Goal: Navigation & Orientation: Find specific page/section

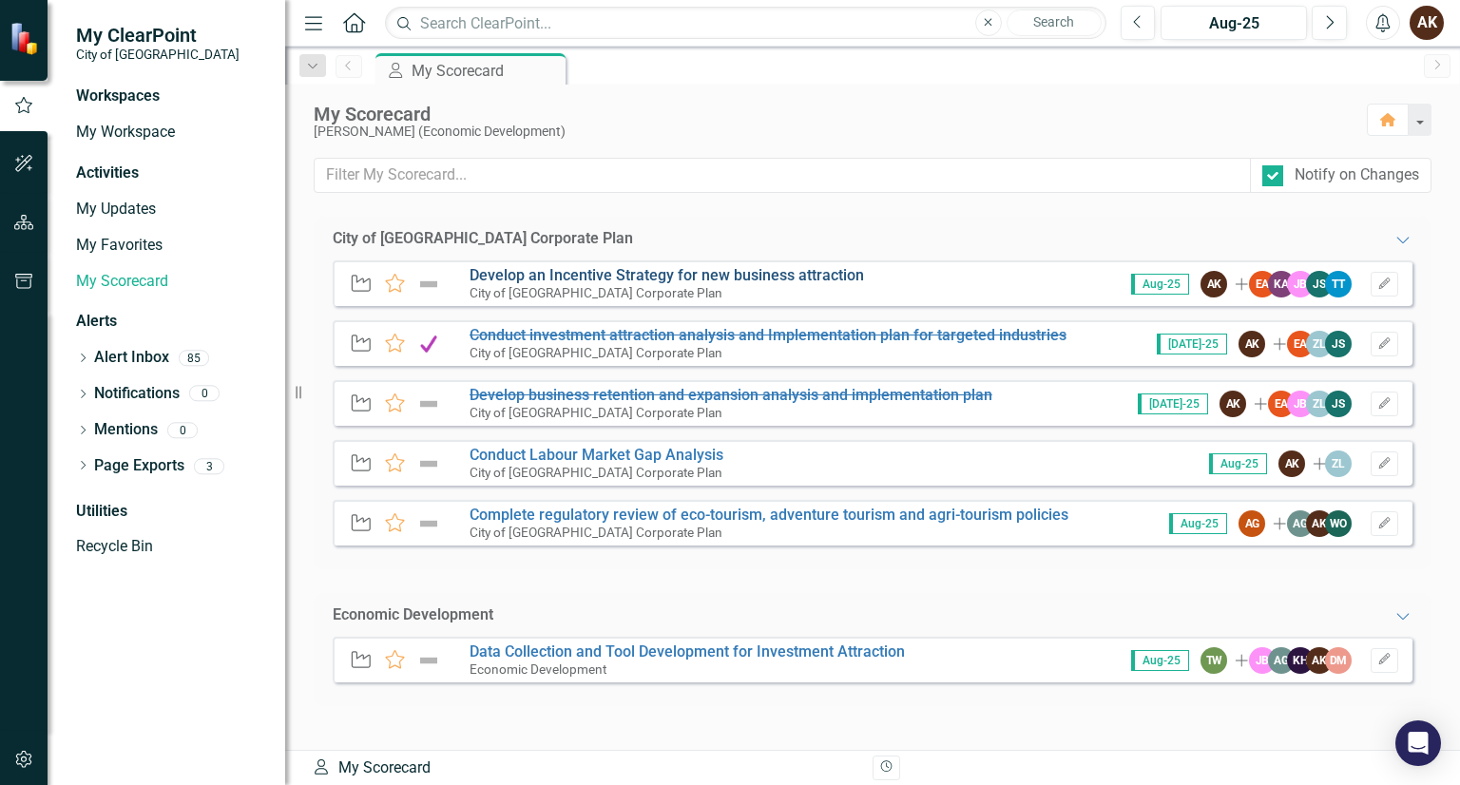
click at [664, 279] on link "Develop an Incentive Strategy for new business attraction" at bounding box center [667, 275] width 394 height 18
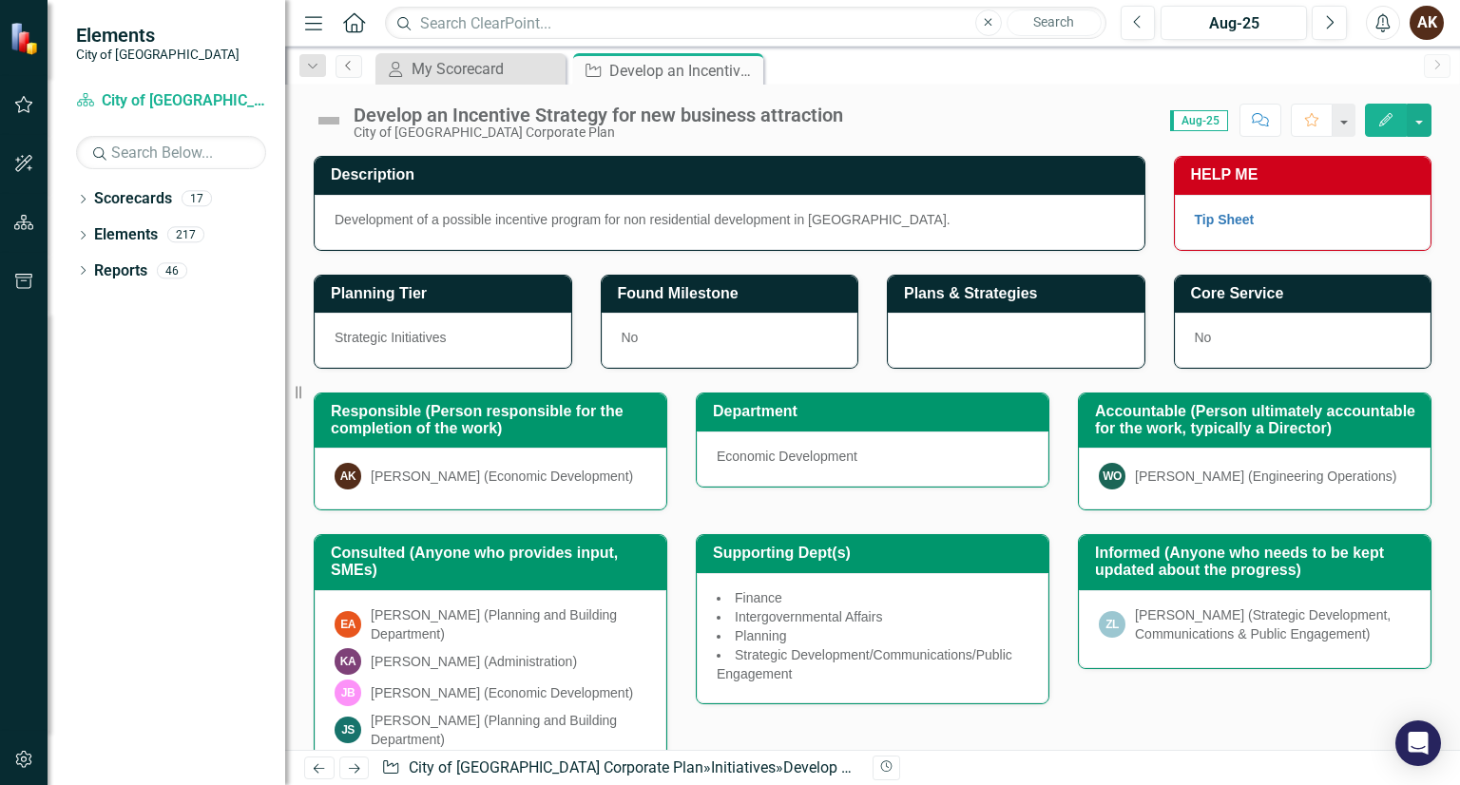
click at [340, 74] on link "Previous" at bounding box center [349, 66] width 27 height 23
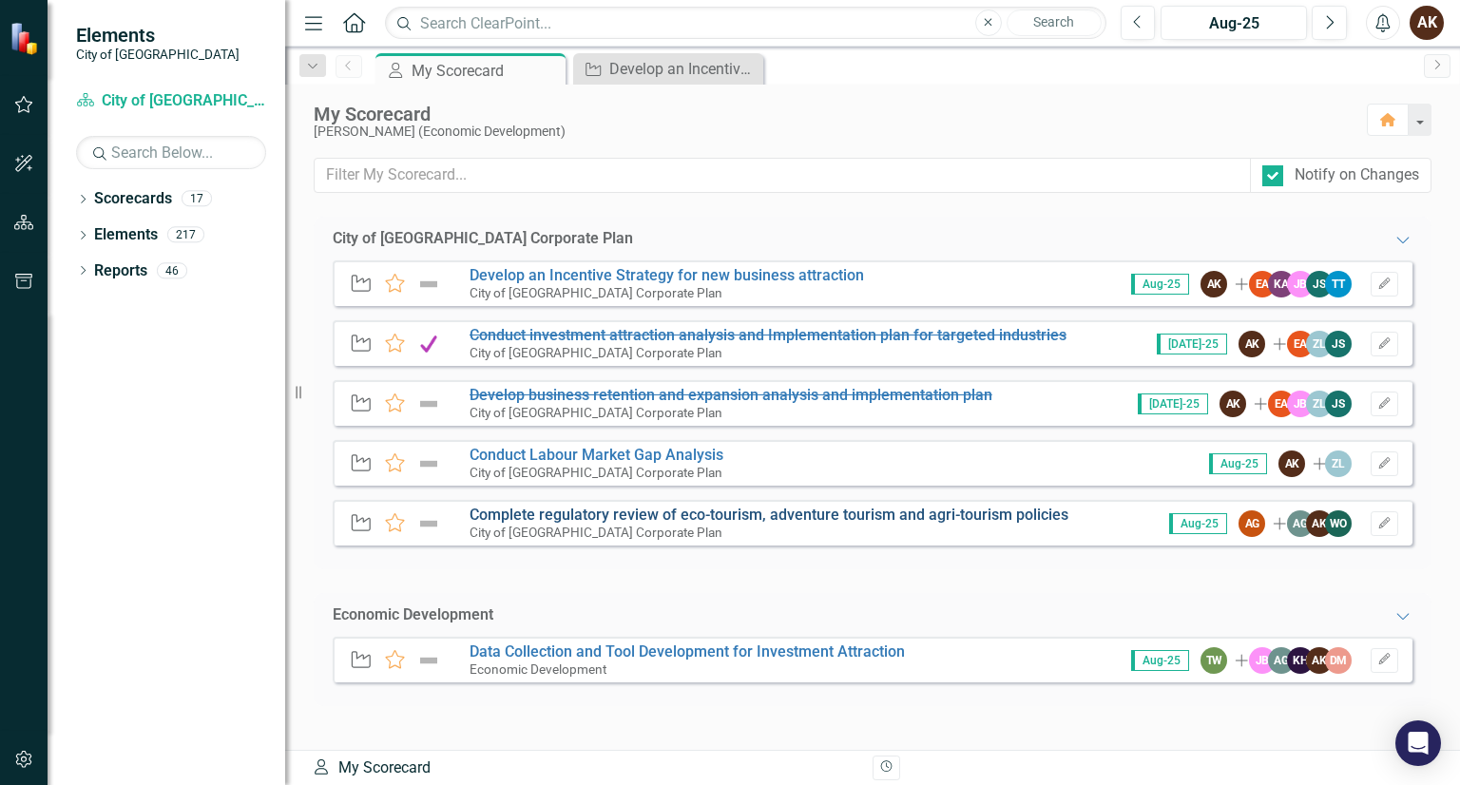
click at [682, 520] on link "Complete regulatory review of eco-tourism, adventure tourism and agri-tourism p…" at bounding box center [769, 515] width 599 height 18
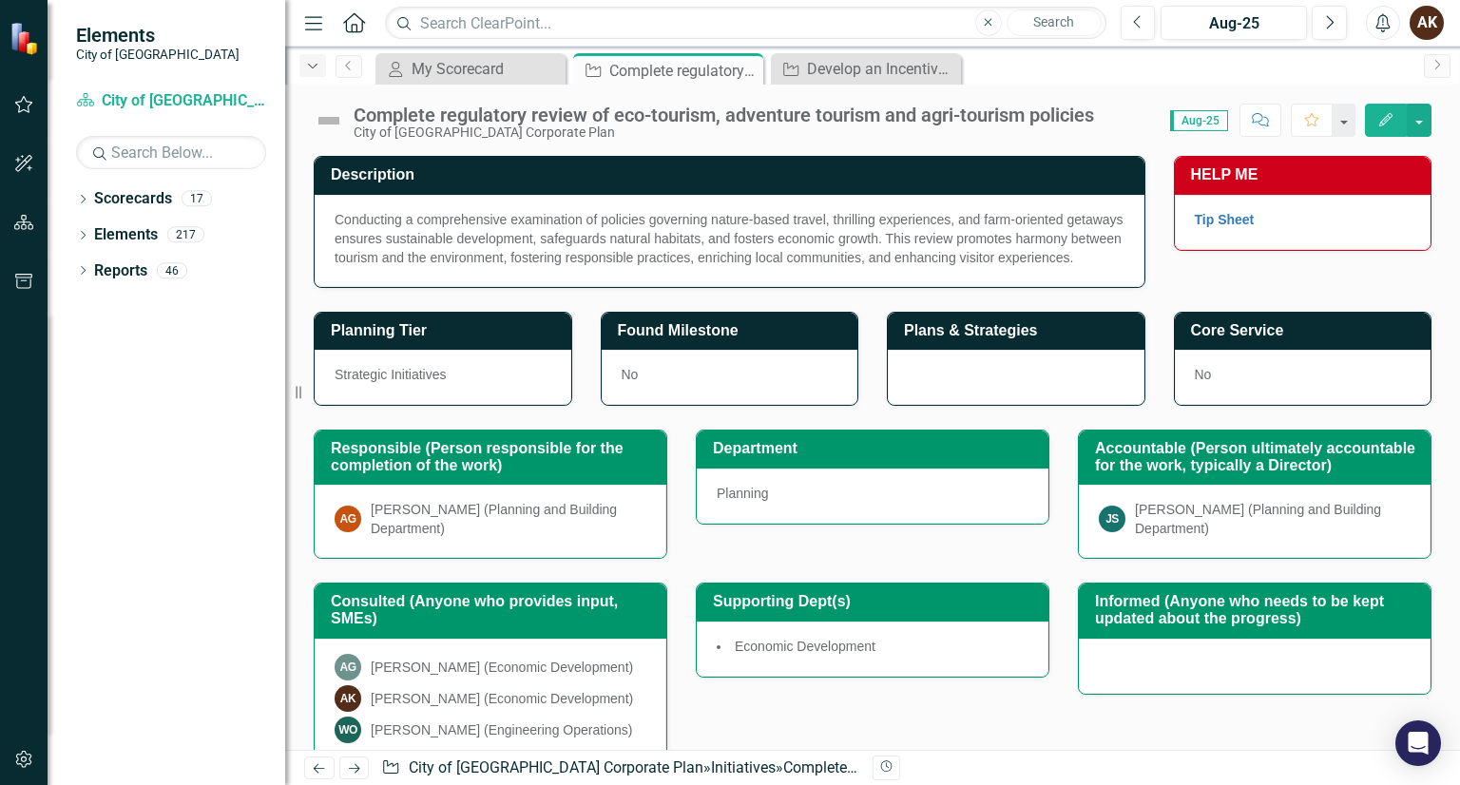
click at [319, 70] on icon "Dropdown" at bounding box center [312, 66] width 17 height 13
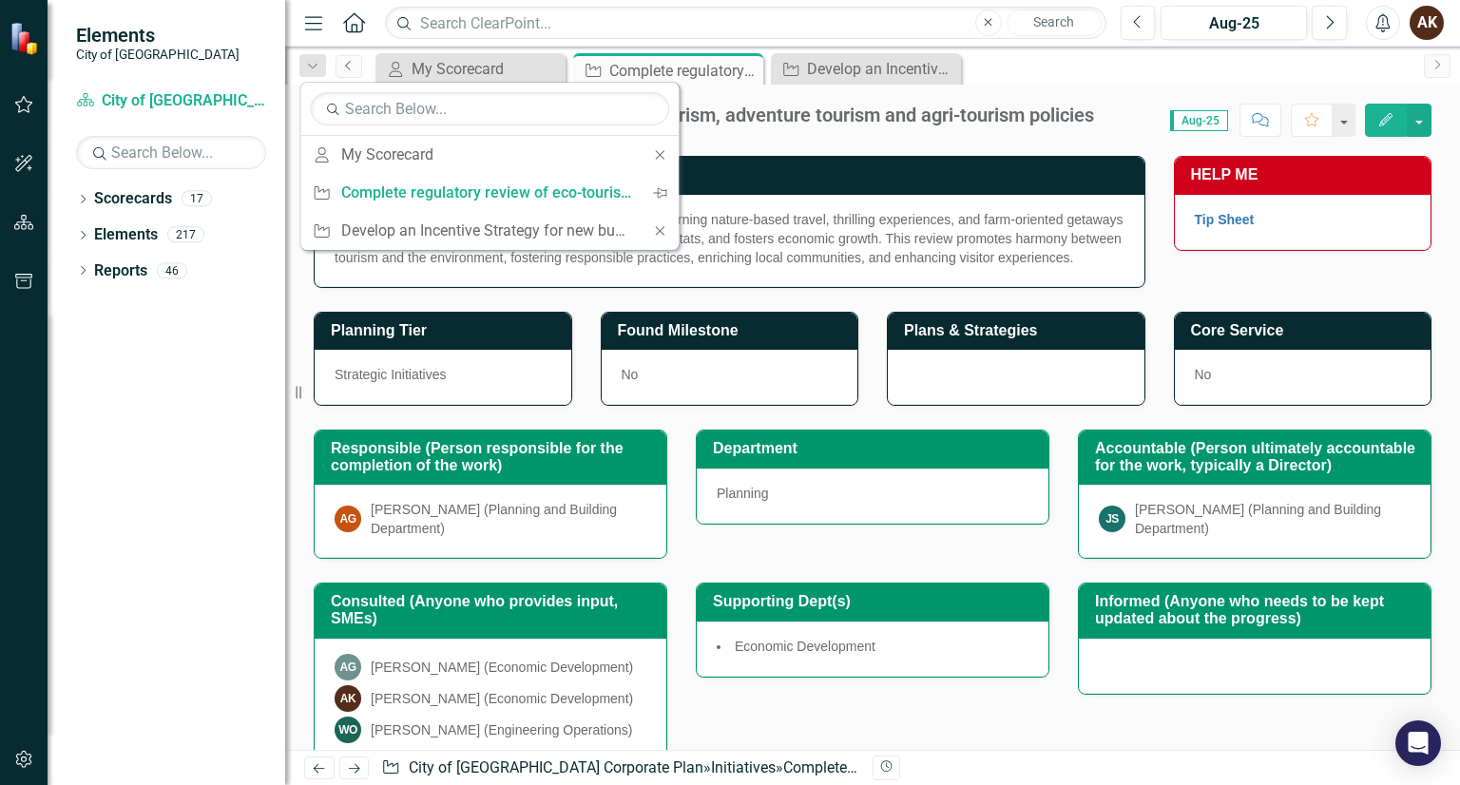
click at [341, 66] on icon "Previous" at bounding box center [348, 65] width 15 height 11
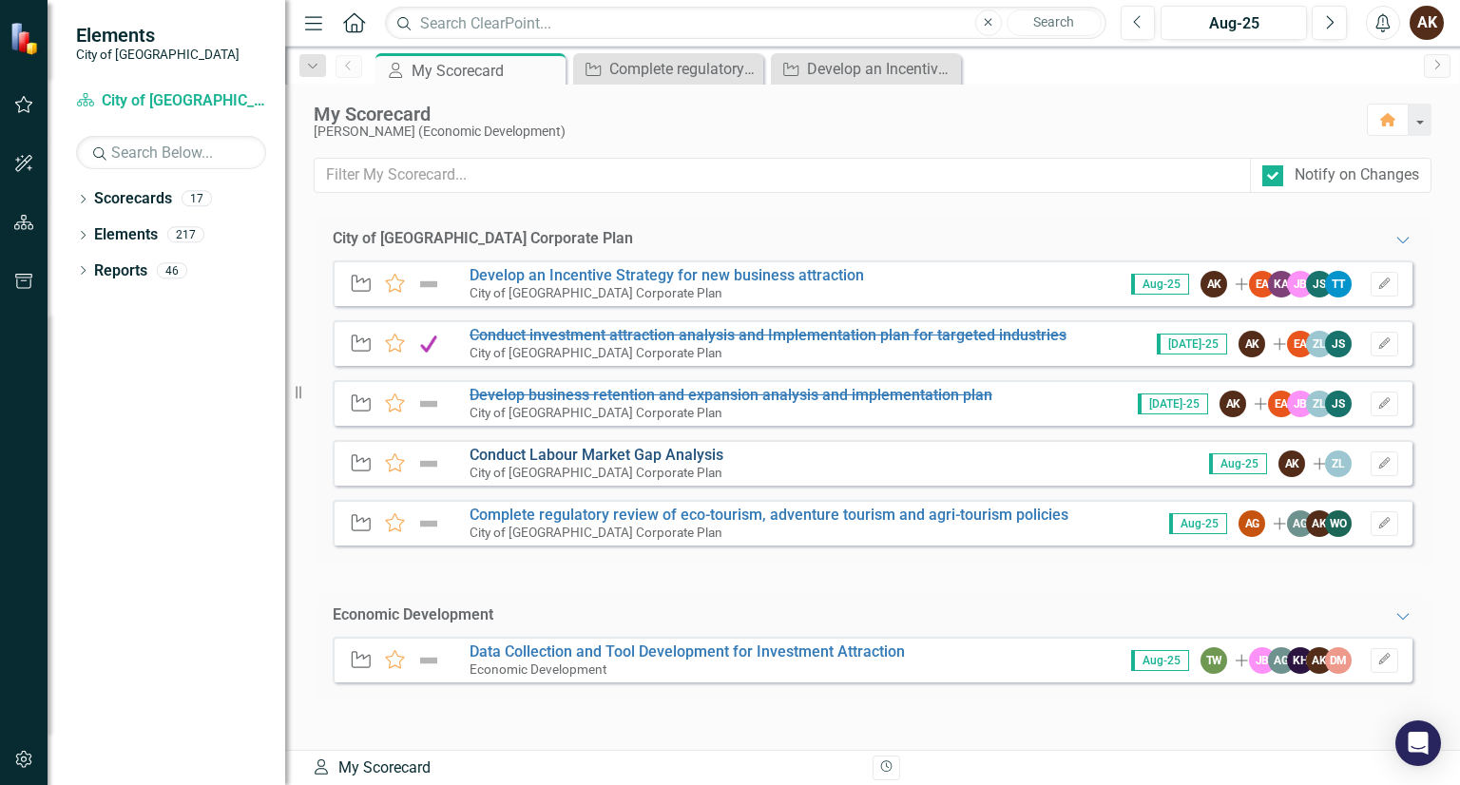
click at [605, 449] on link "Conduct Labour Market Gap Analysis" at bounding box center [597, 455] width 254 height 18
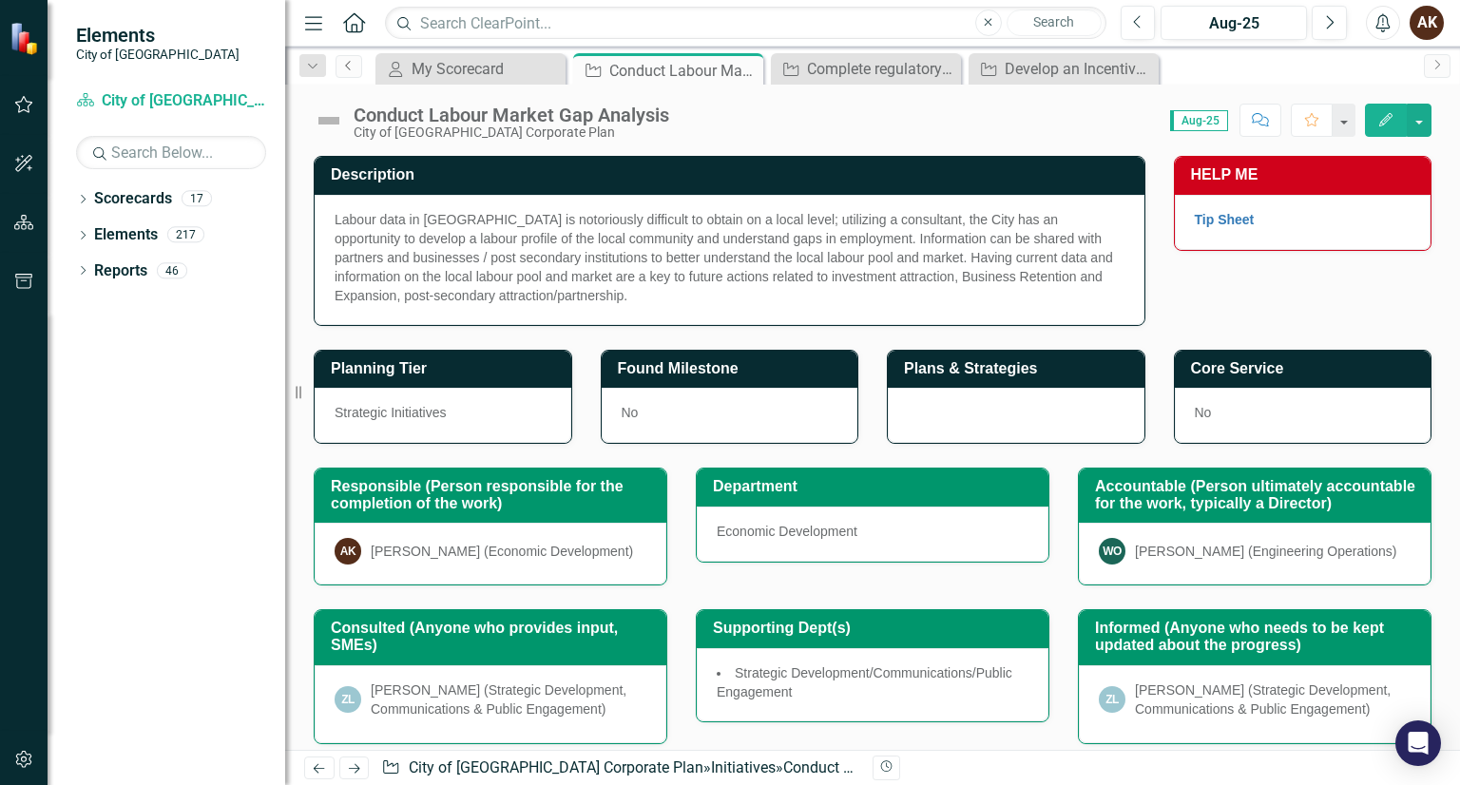
click at [359, 63] on link "Previous" at bounding box center [349, 66] width 27 height 23
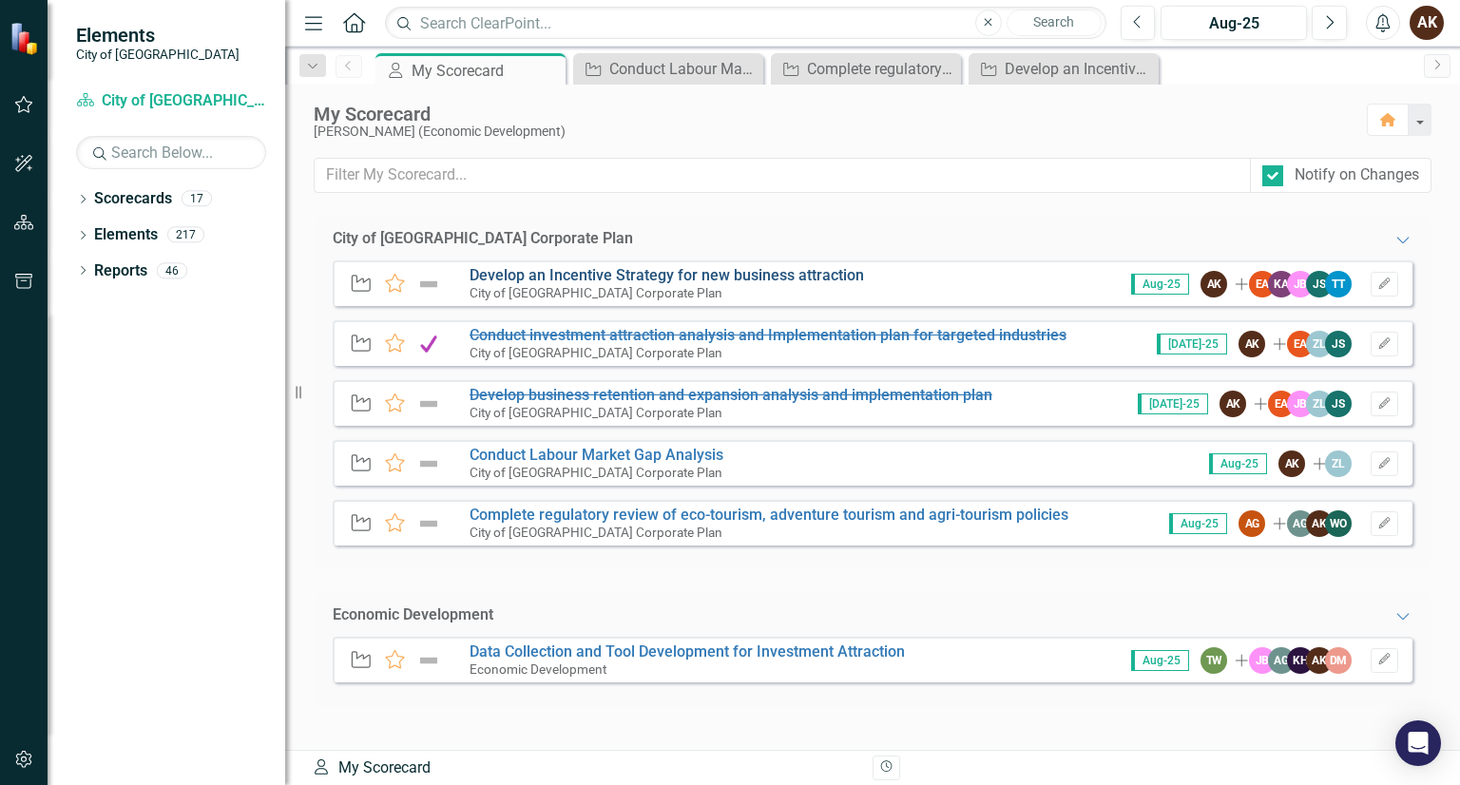
click at [618, 276] on link "Develop an Incentive Strategy for new business attraction" at bounding box center [667, 275] width 394 height 18
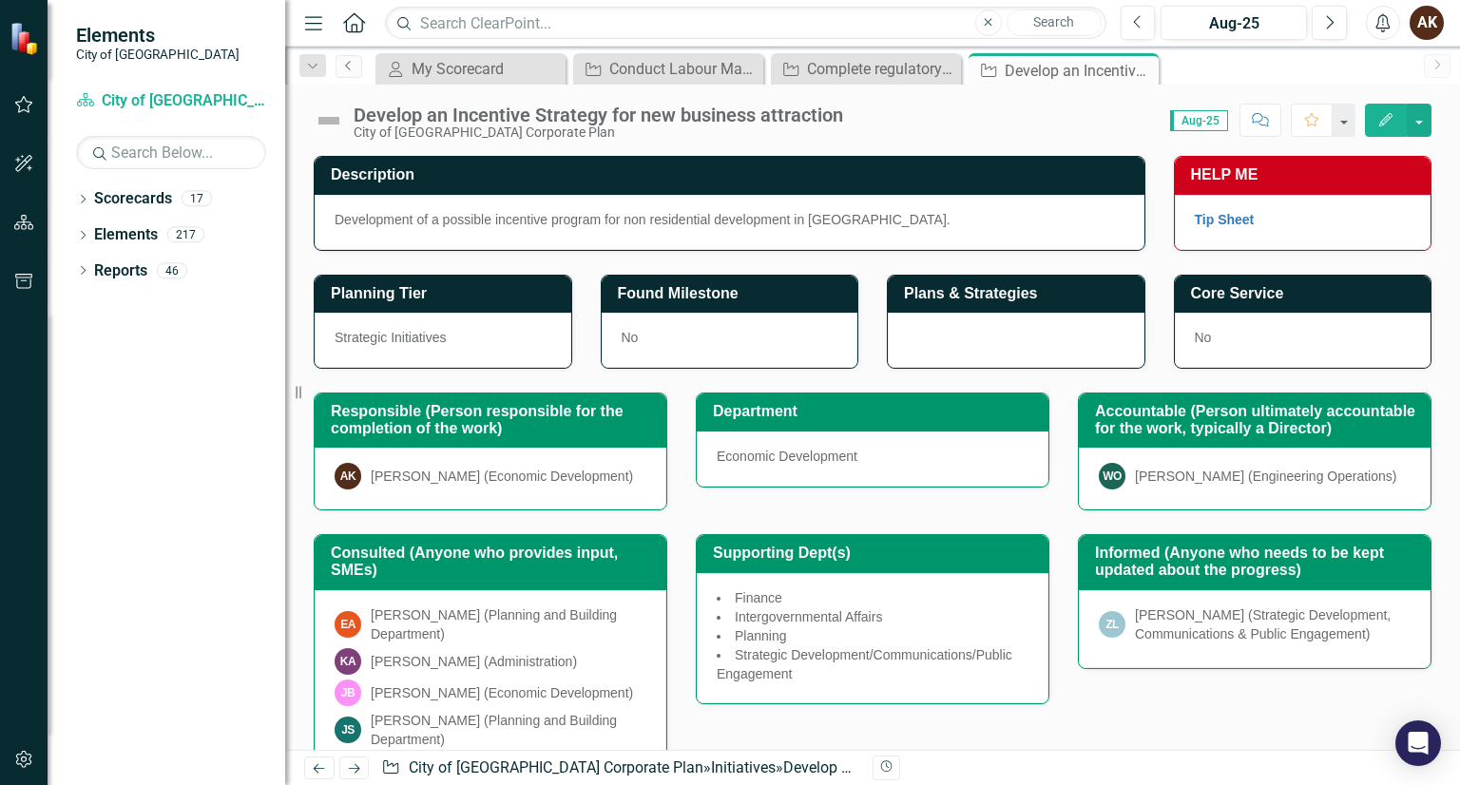
click at [350, 66] on icon "Previous" at bounding box center [348, 65] width 15 height 11
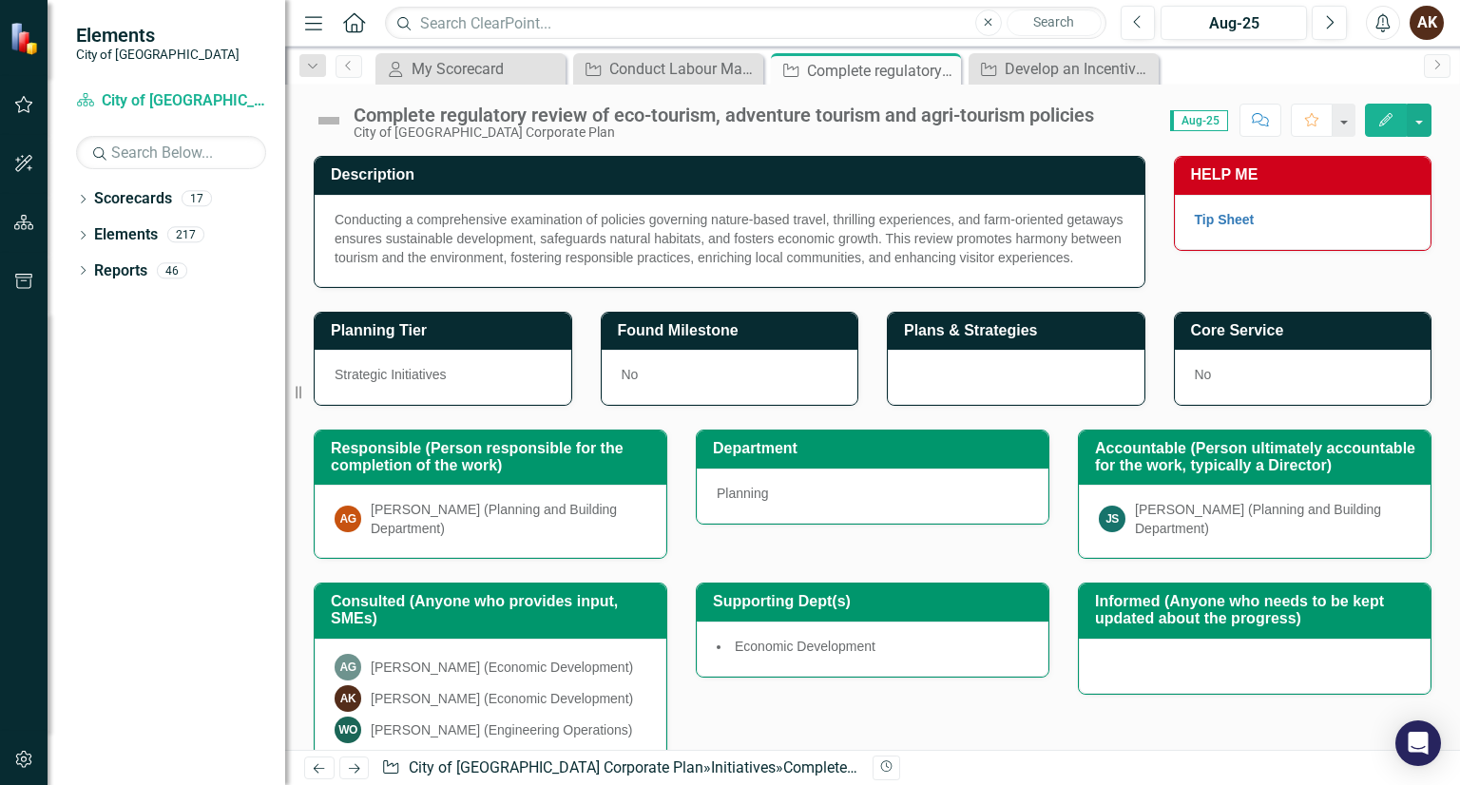
drag, startPoint x: 1444, startPoint y: 332, endPoint x: 1459, endPoint y: 491, distance: 160.4
click at [1459, 491] on div "Description Conducting a comprehensive examination of policies governing nature…" at bounding box center [872, 453] width 1175 height 594
click at [358, 67] on link "Previous" at bounding box center [349, 66] width 27 height 23
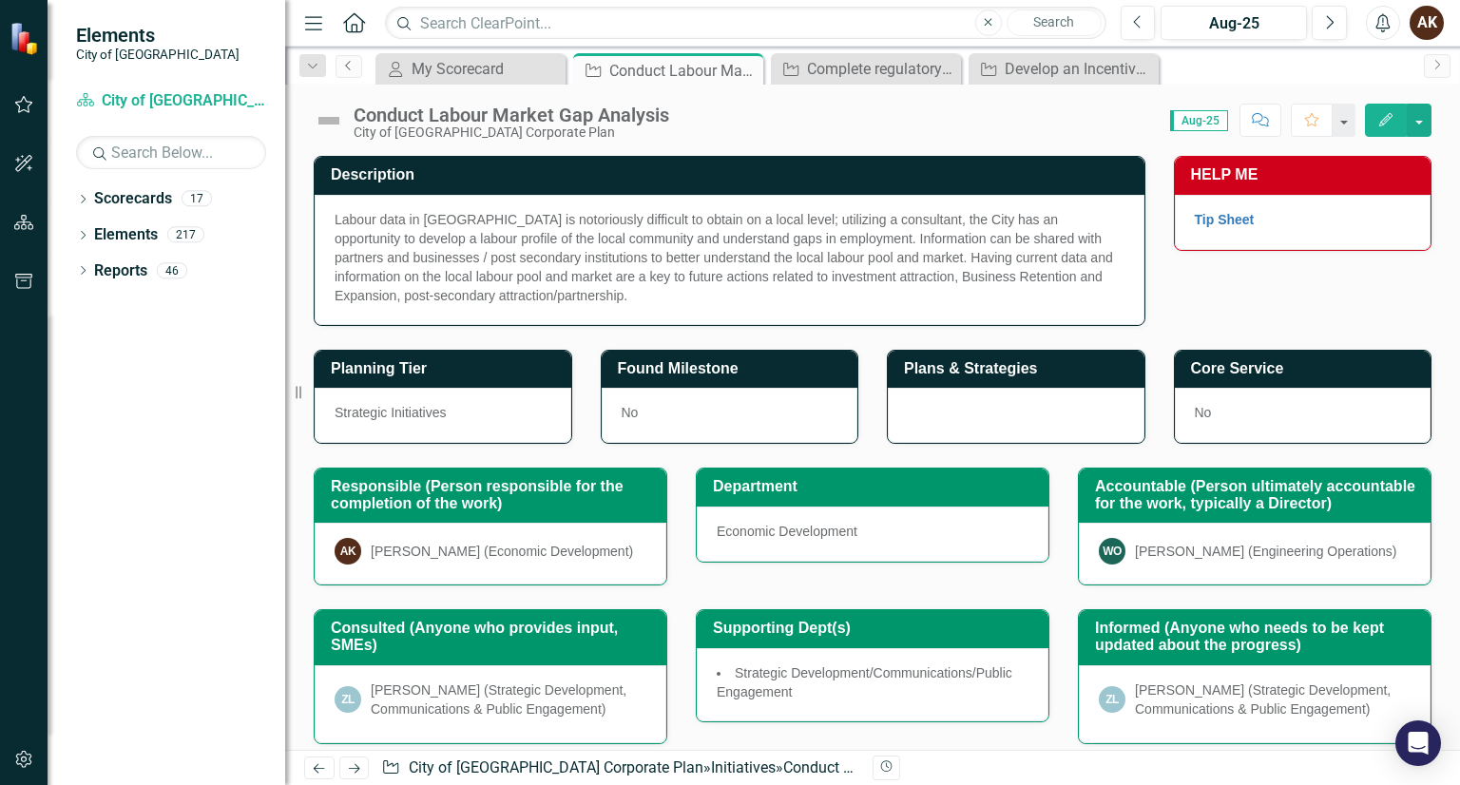
click at [358, 67] on link "Previous" at bounding box center [349, 66] width 27 height 23
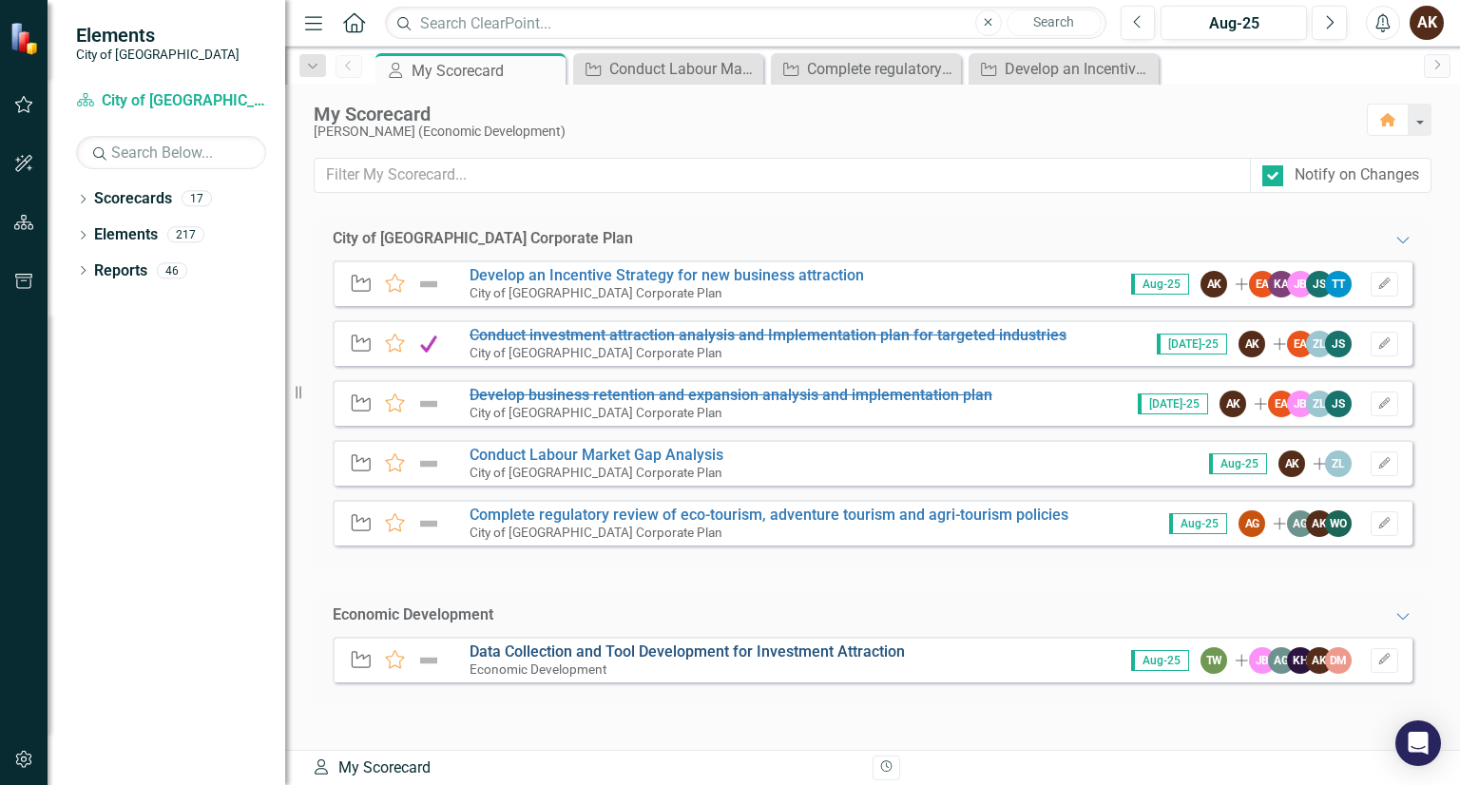
click at [580, 655] on link "Data Collection and Tool Development for Investment Attraction" at bounding box center [687, 652] width 435 height 18
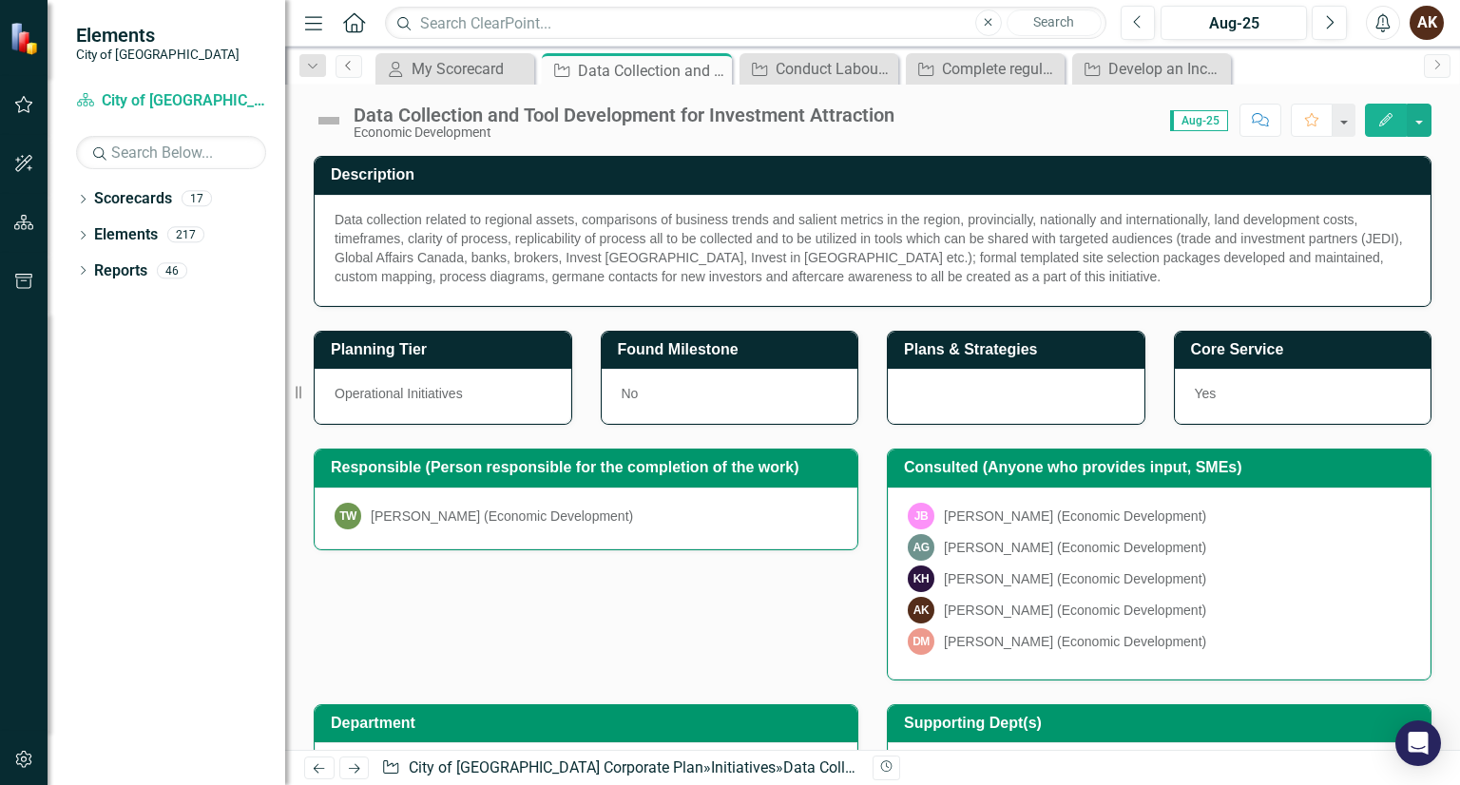
click at [346, 56] on link "Previous" at bounding box center [349, 66] width 27 height 23
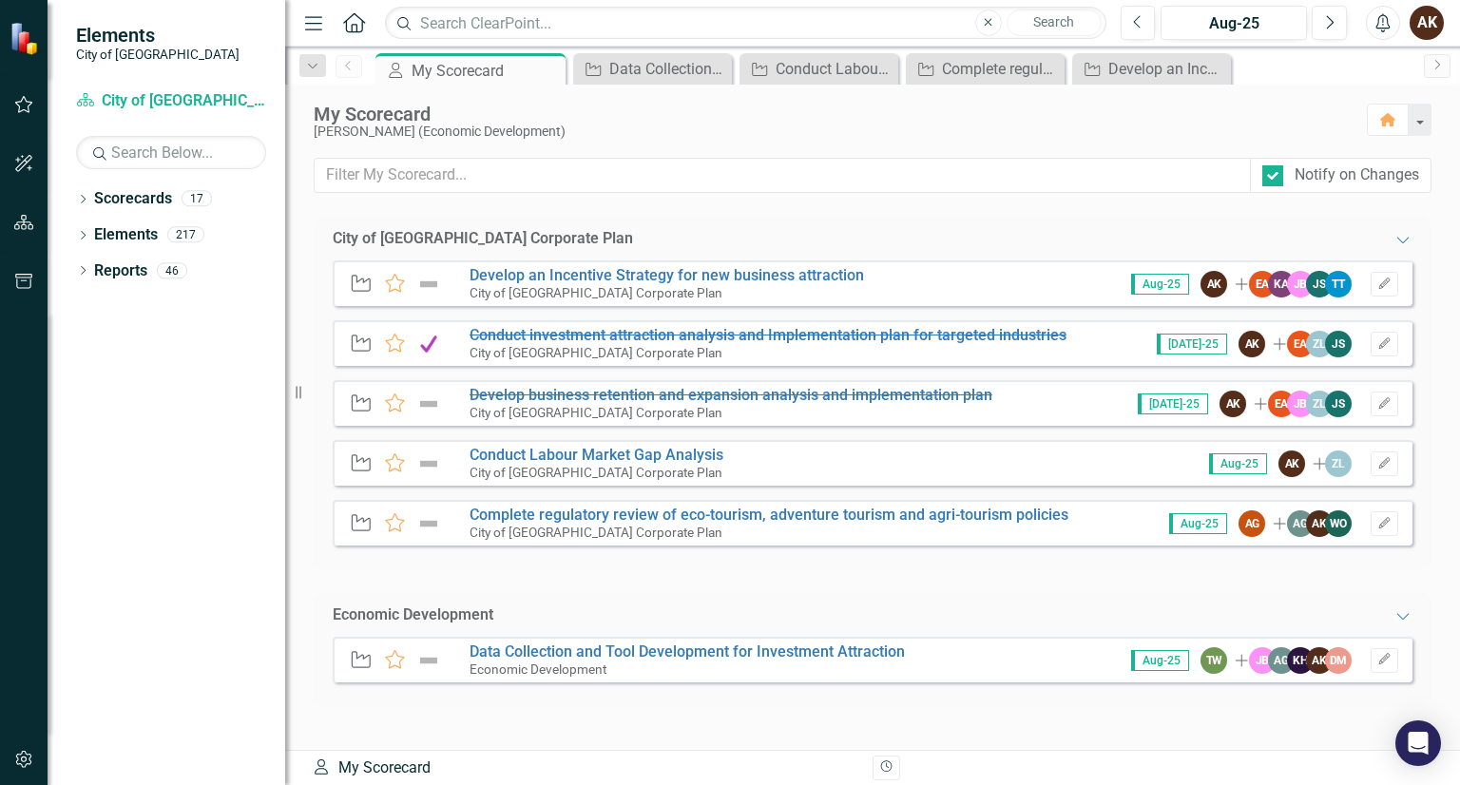
click at [392, 726] on div "City of [GEOGRAPHIC_DATA] Corporate Plan Expanded Initiative Favorite Develop a…" at bounding box center [873, 483] width 1118 height 533
